Goal: Check status: Check status

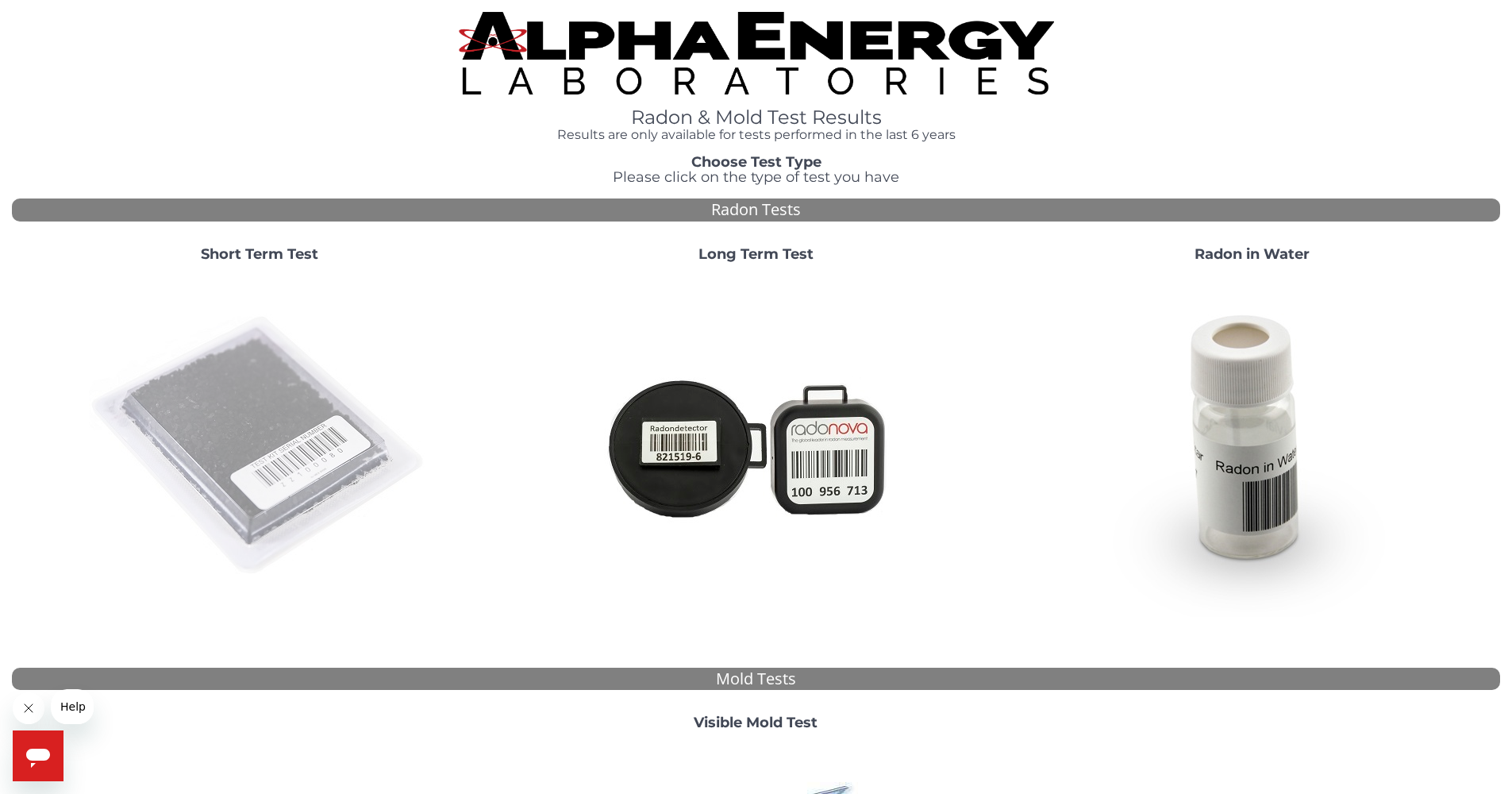
click at [266, 380] on img at bounding box center [259, 445] width 341 height 341
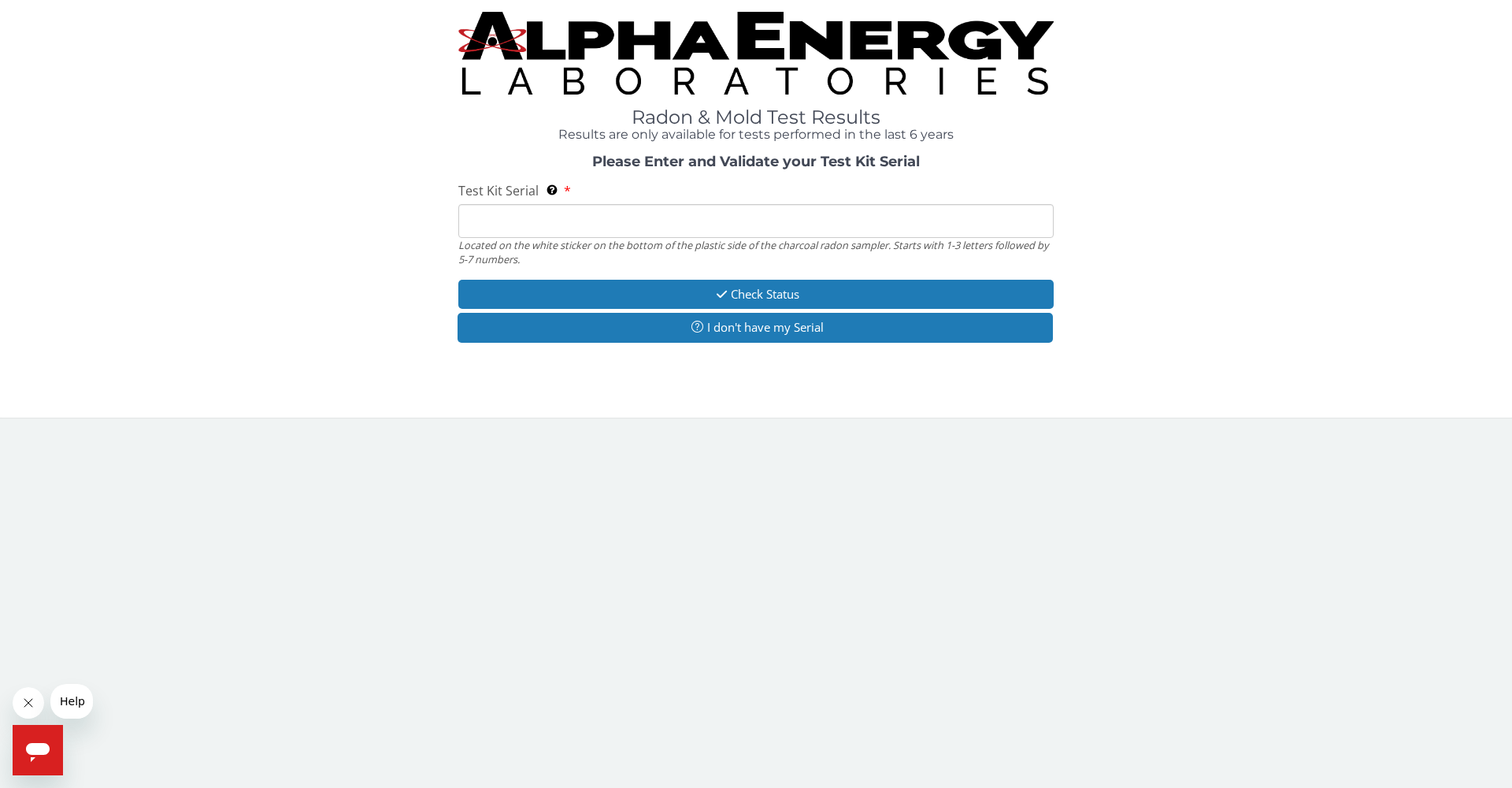
click at [653, 225] on input "Test Kit Serial Located on the white sticker on the bottom of the plastic side …" at bounding box center [756, 221] width 595 height 34
paste input "FE369006"
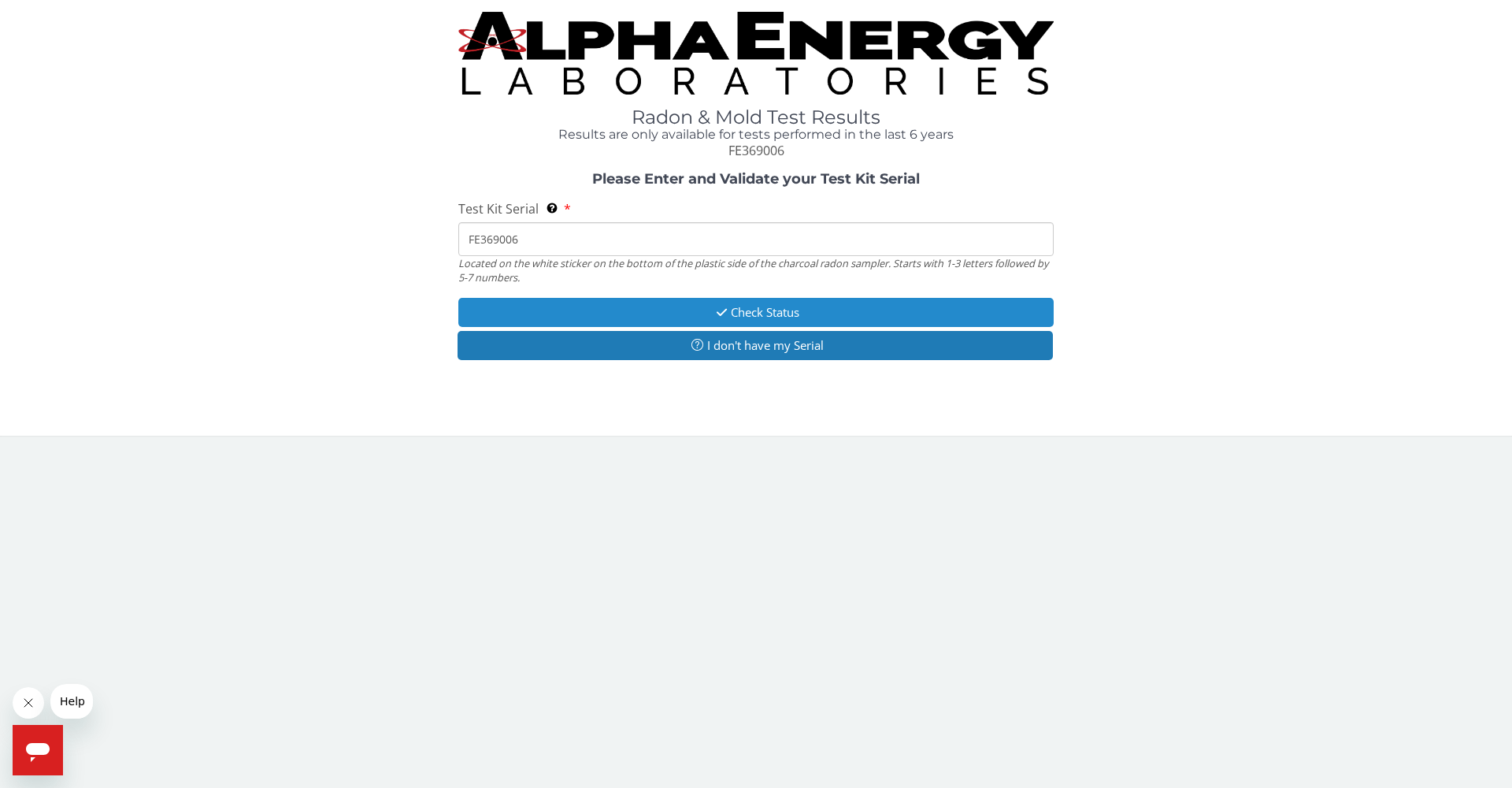
type input "FE369006"
click at [758, 305] on button "Check Status" at bounding box center [756, 312] width 595 height 29
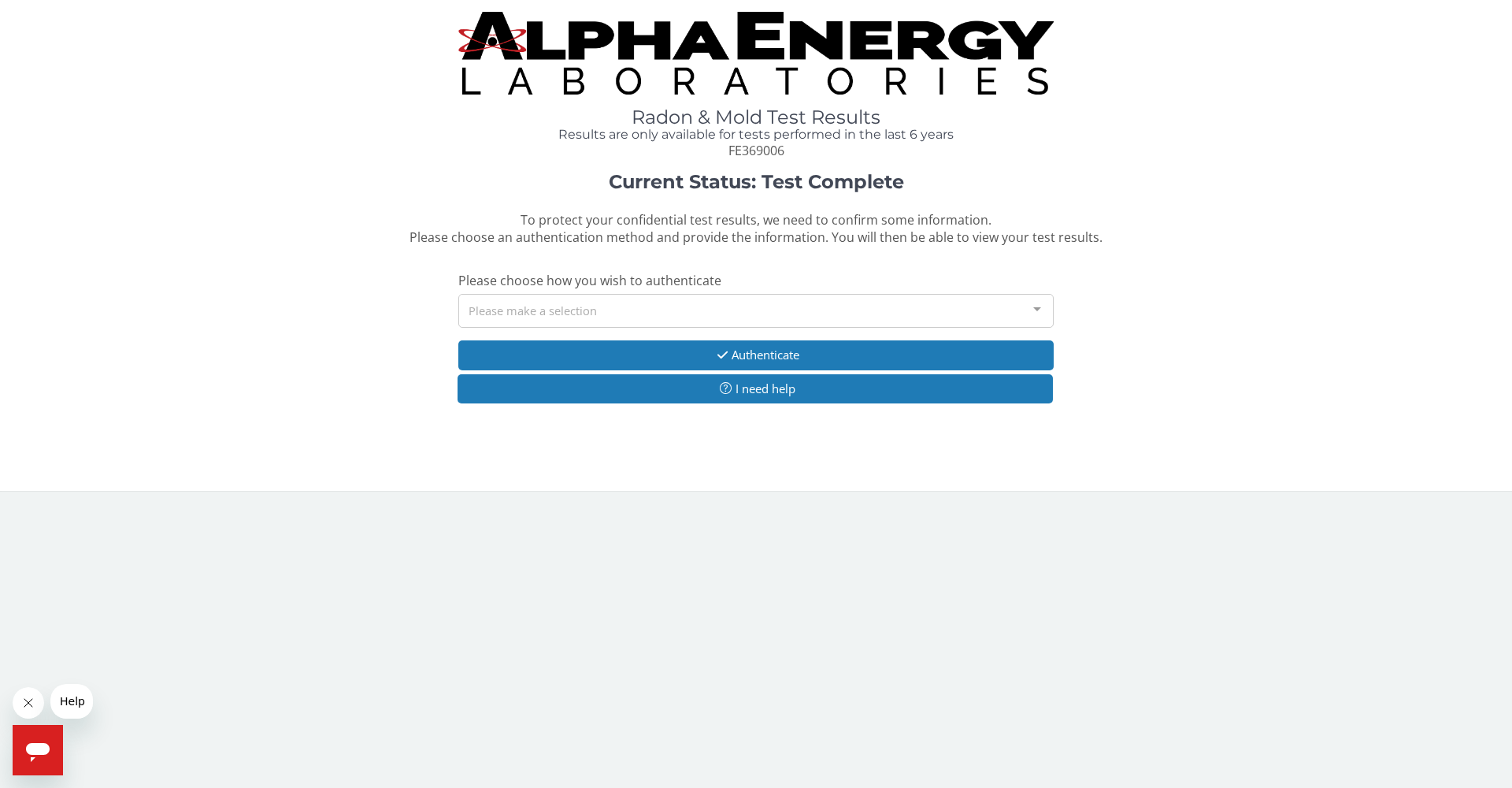
click at [645, 312] on div "Please make a selection" at bounding box center [756, 310] width 595 height 34
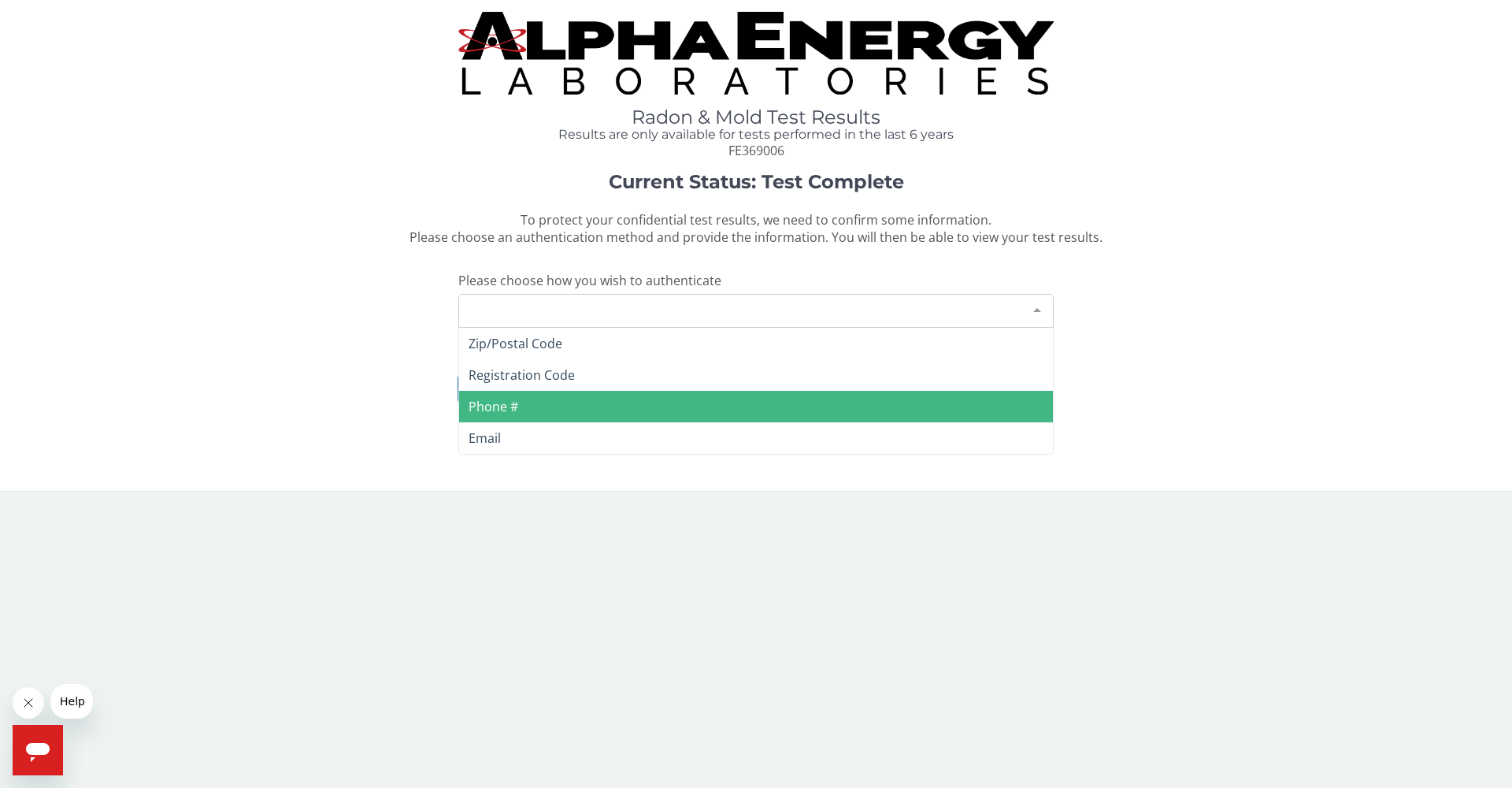
click at [584, 396] on span "Phone #" at bounding box center [756, 406] width 594 height 32
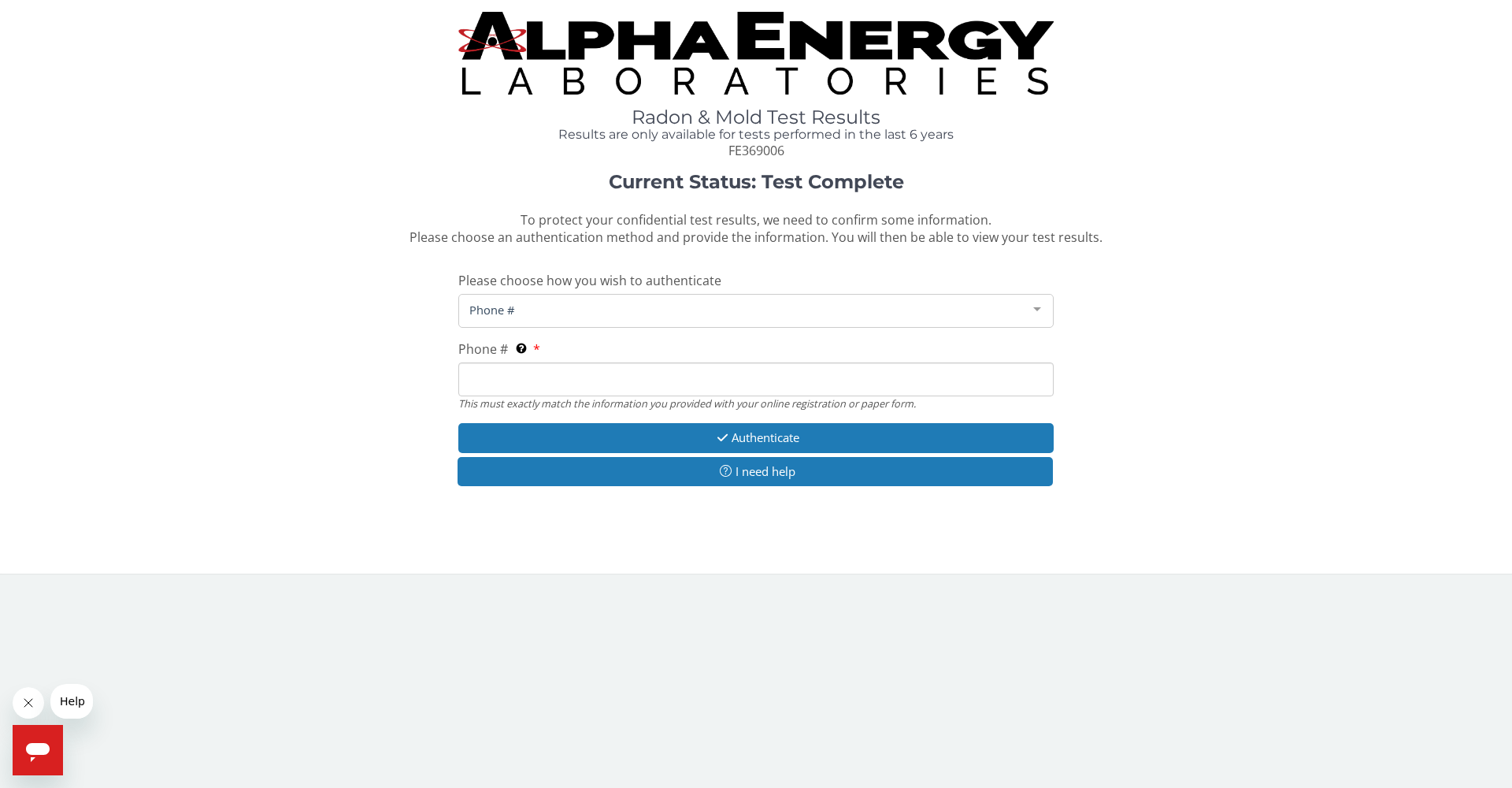
click at [659, 399] on div "This must exactly match the information you provided with your online registrat…" at bounding box center [756, 403] width 595 height 15
click at [665, 377] on input "Phone # This must exactly match the information you provided with your online r…" at bounding box center [756, 379] width 595 height 34
type input "[PHONE_NUMBER]"
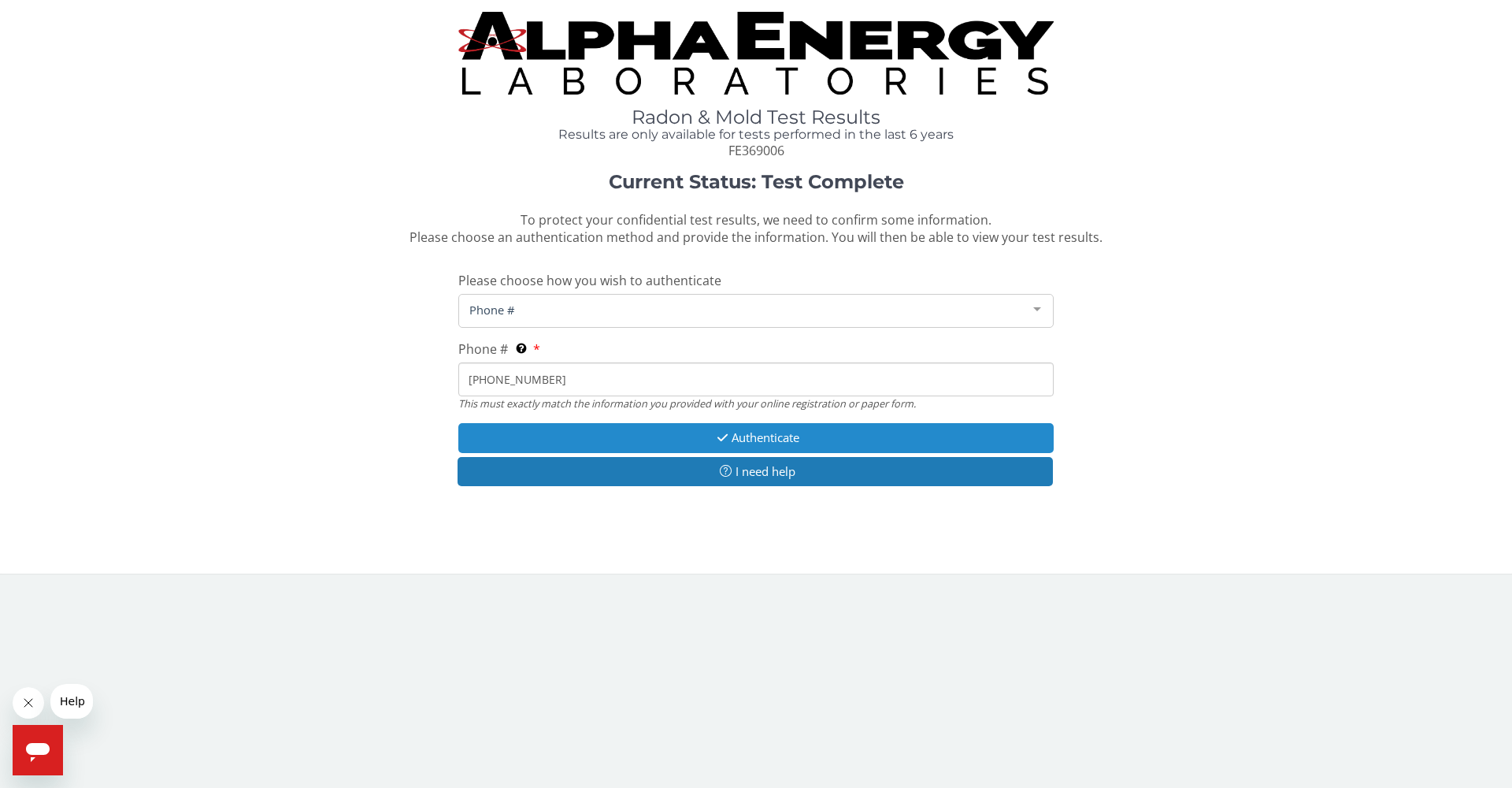
click at [675, 423] on button "Authenticate" at bounding box center [756, 438] width 595 height 29
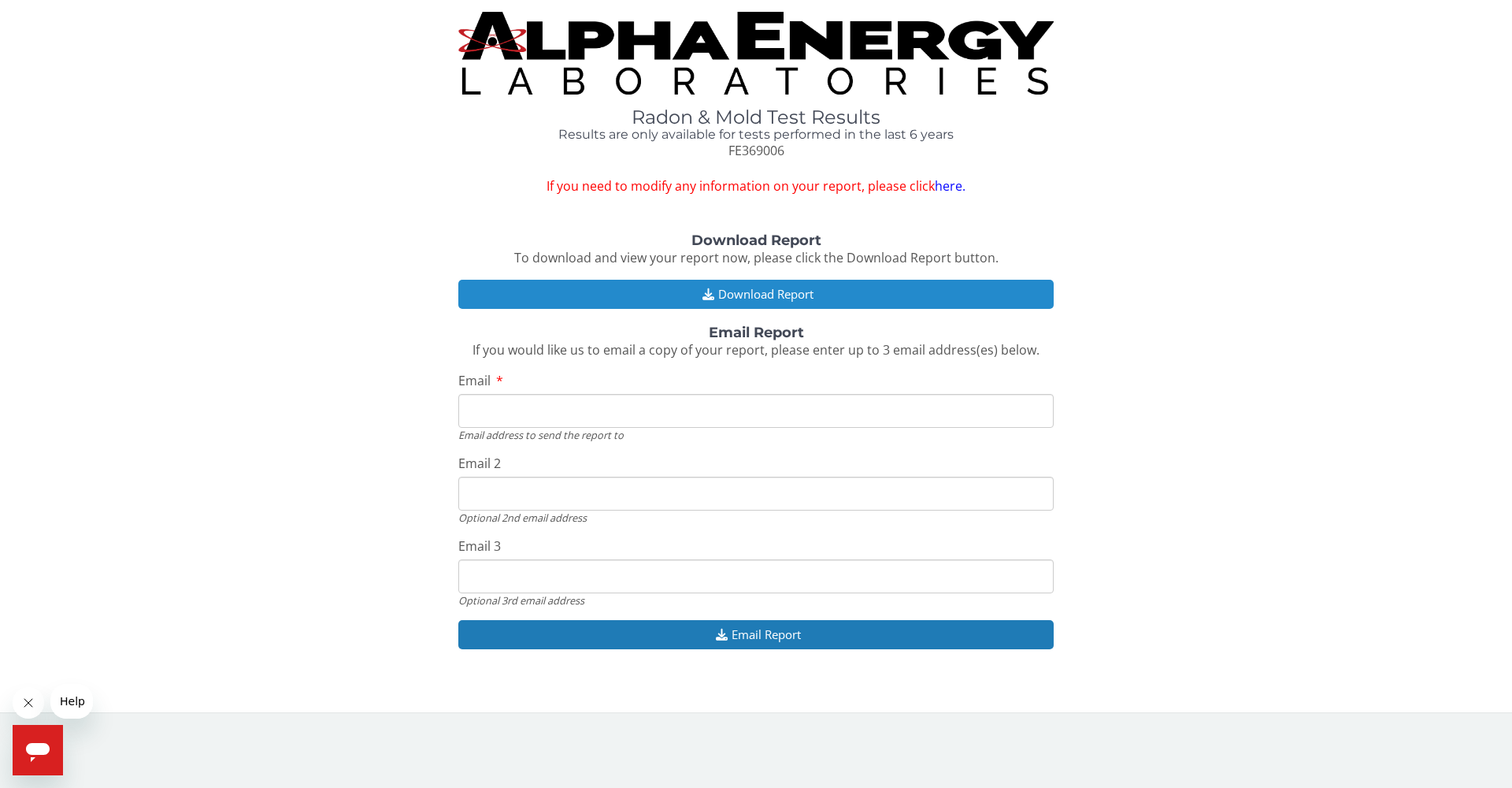
click at [820, 288] on button "Download Report" at bounding box center [756, 294] width 595 height 29
